Goal: Information Seeking & Learning: Learn about a topic

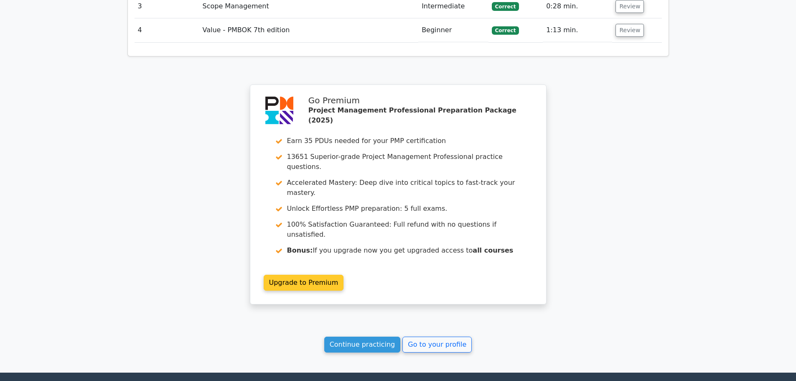
scroll to position [1216, 0]
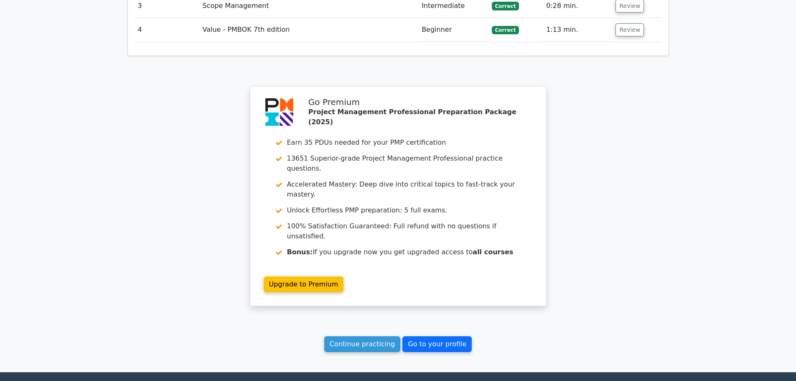
click at [420, 336] on link "Go to your profile" at bounding box center [436, 344] width 69 height 16
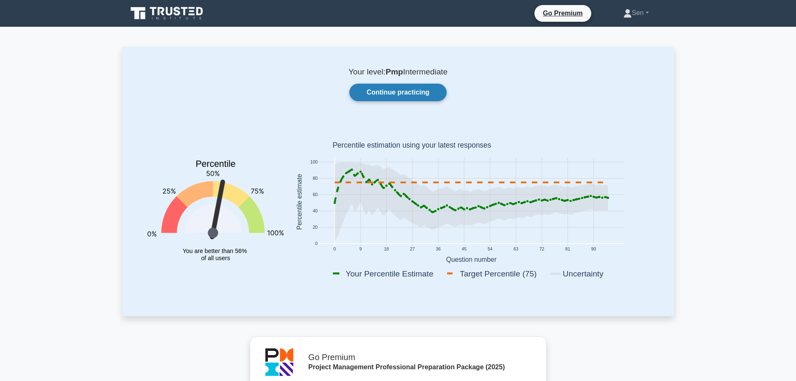
click at [372, 94] on link "Continue practicing" at bounding box center [397, 93] width 97 height 18
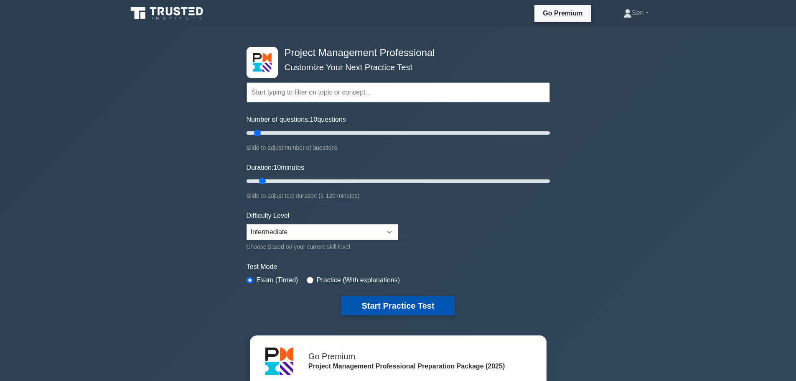
click at [396, 309] on button "Start Practice Test" at bounding box center [397, 305] width 113 height 19
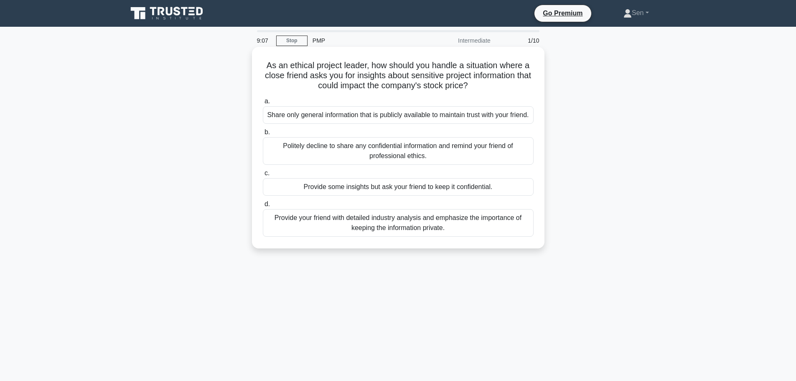
click at [500, 163] on div "Politely decline to share any confidential information and remind your friend o…" at bounding box center [398, 151] width 271 height 28
click at [263, 135] on input "b. Politely decline to share any confidential information and remind your frien…" at bounding box center [263, 132] width 0 height 5
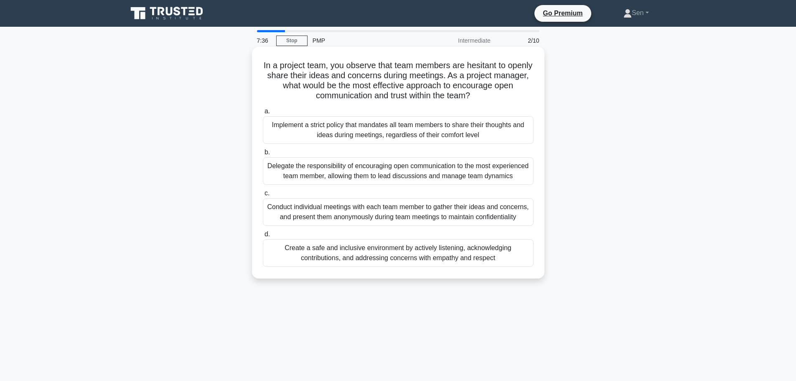
click at [465, 263] on div "Create a safe and inclusive environment by actively listening, acknowledging co…" at bounding box center [398, 253] width 271 height 28
click at [263, 237] on input "d. Create a safe and inclusive environment by actively listening, acknowledging…" at bounding box center [263, 234] width 0 height 5
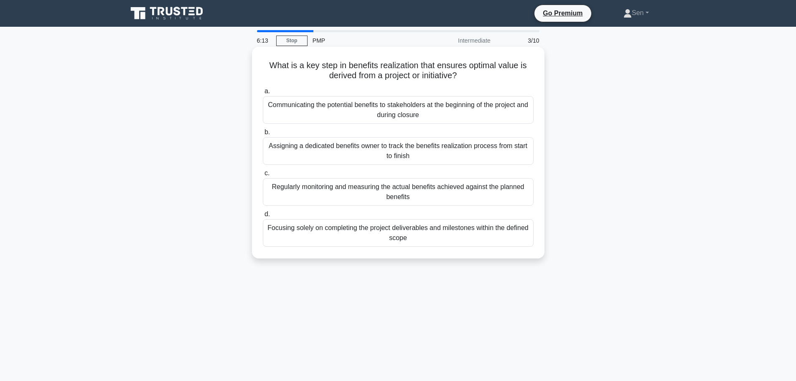
click at [462, 194] on div "Regularly monitoring and measuring the actual benefits achieved against the pla…" at bounding box center [398, 192] width 271 height 28
click at [263, 176] on input "c. Regularly monitoring and measuring the actual benefits achieved against the …" at bounding box center [263, 173] width 0 height 5
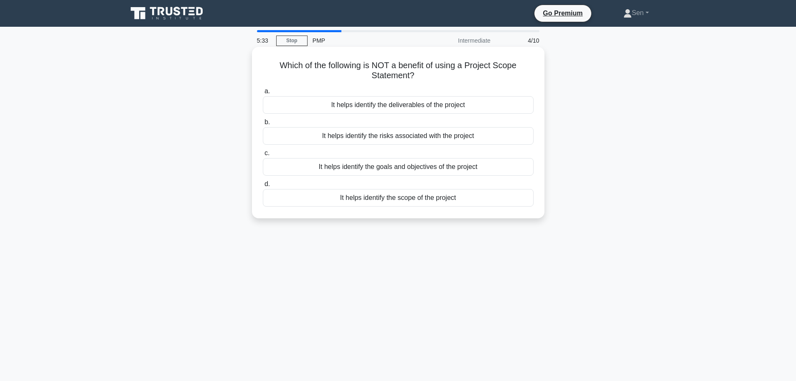
click at [479, 139] on div "It helps identify the risks associated with the project" at bounding box center [398, 136] width 271 height 18
click at [263, 125] on input "b. It helps identify the risks associated with the project" at bounding box center [263, 122] width 0 height 5
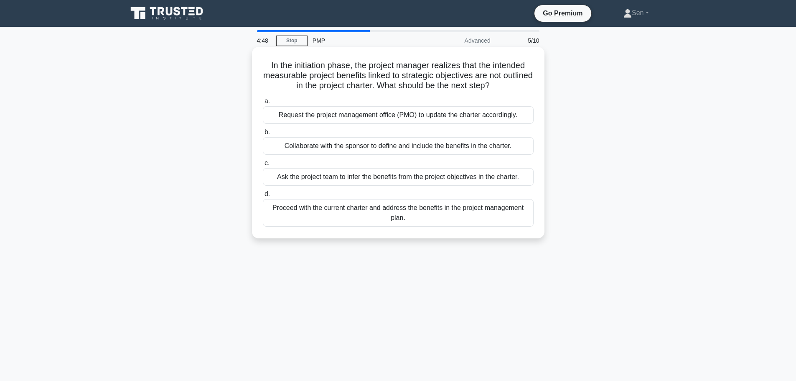
click at [460, 116] on div "Request the project management office (PMO) to update the charter accordingly." at bounding box center [398, 115] width 271 height 18
click at [263, 104] on input "a. Request the project management office (PMO) to update the charter accordingl…" at bounding box center [263, 101] width 0 height 5
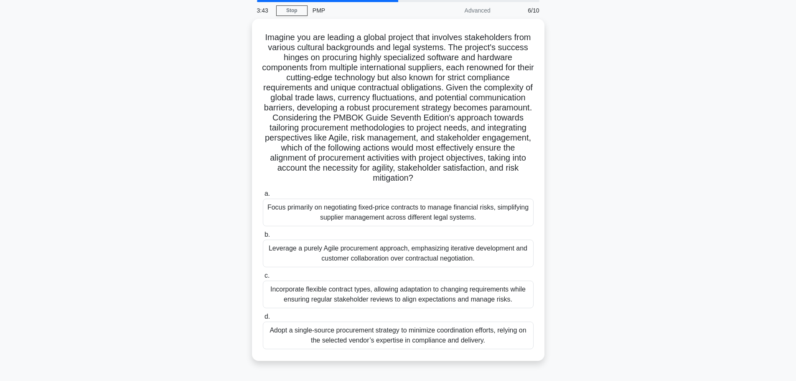
scroll to position [71, 0]
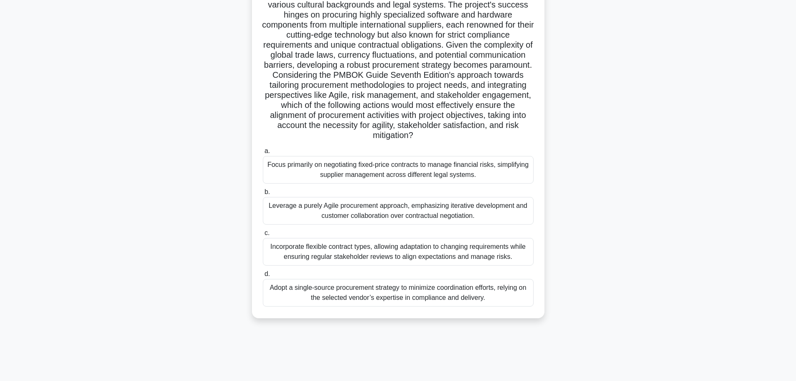
click at [418, 168] on div "Focus primarily on negotiating fixed-price contracts to manage financial risks,…" at bounding box center [398, 170] width 271 height 28
click at [263, 154] on input "a. Focus primarily on negotiating fixed-price contracts to manage financial ris…" at bounding box center [263, 150] width 0 height 5
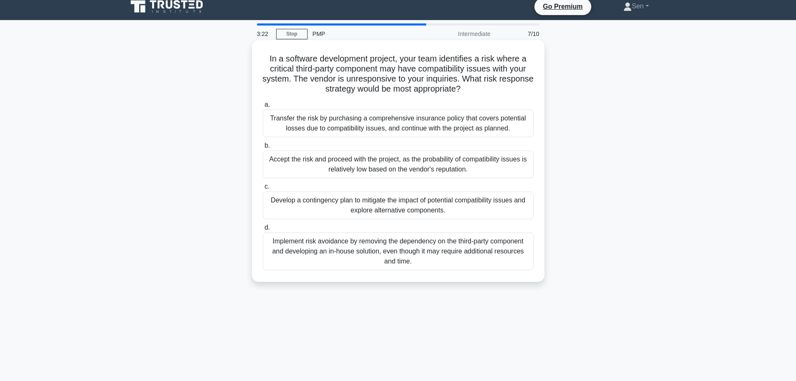
scroll to position [0, 0]
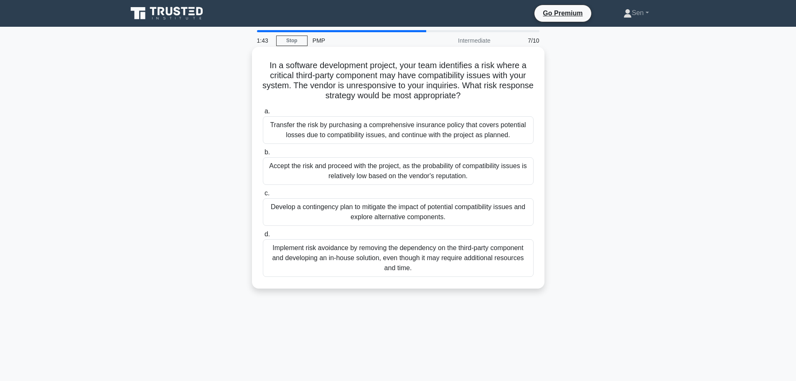
click at [424, 132] on div "Transfer the risk by purchasing a comprehensive insurance policy that covers po…" at bounding box center [398, 130] width 271 height 28
click at [263, 114] on input "a. Transfer the risk by purchasing a comprehensive insurance policy that covers…" at bounding box center [263, 111] width 0 height 5
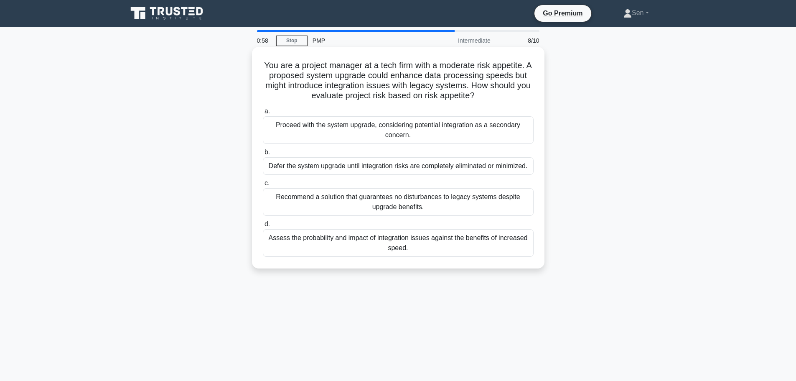
click at [334, 239] on div "Assess the probability and impact of integration issues against the benefits of…" at bounding box center [398, 243] width 271 height 28
click at [263, 227] on input "d. Assess the probability and impact of integration issues against the benefits…" at bounding box center [263, 224] width 0 height 5
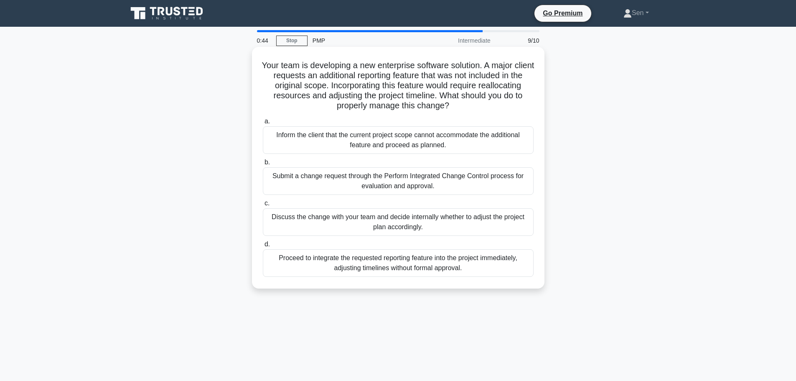
click at [423, 180] on div "Submit a change request through the Perform Integrated Change Control process f…" at bounding box center [398, 181] width 271 height 28
click at [263, 165] on input "b. Submit a change request through the Perform Integrated Change Control proces…" at bounding box center [263, 162] width 0 height 5
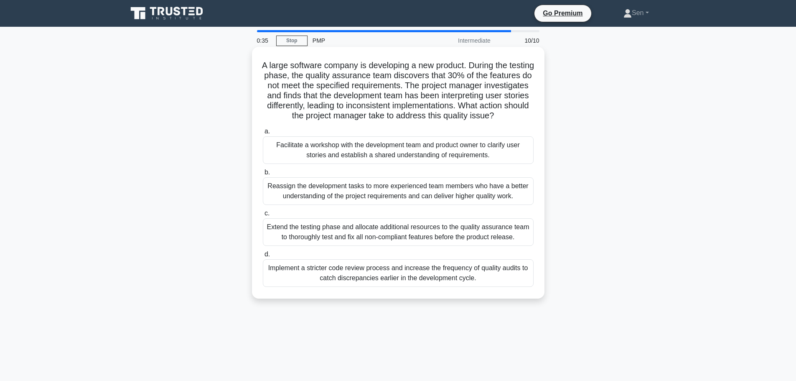
click at [352, 276] on div "Implement a stricter code review process and increase the frequency of quality …" at bounding box center [398, 273] width 271 height 28
click at [263, 257] on input "d. Implement a stricter code review process and increase the frequency of quali…" at bounding box center [263, 254] width 0 height 5
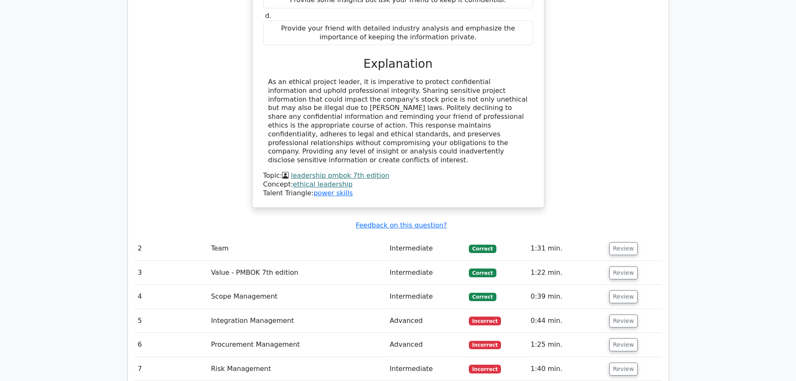
scroll to position [1003, 0]
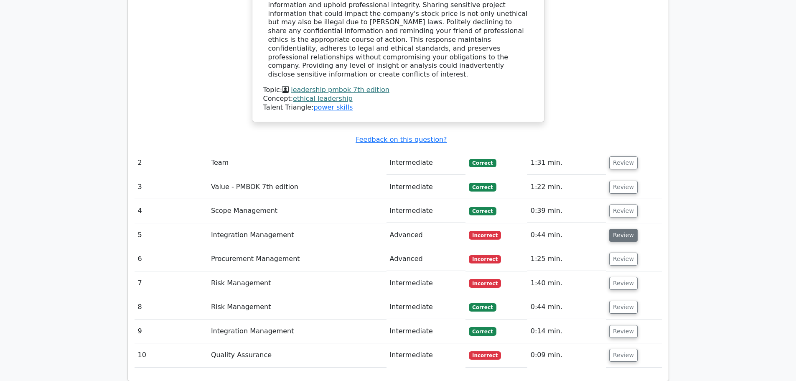
click at [617, 229] on button "Review" at bounding box center [623, 235] width 28 height 13
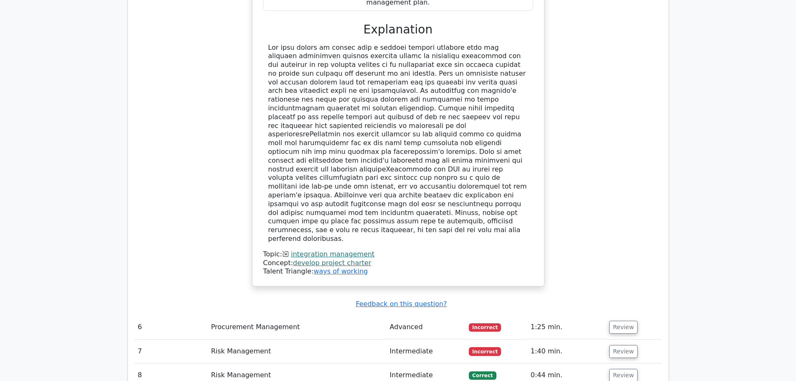
scroll to position [1505, 0]
